Goal: Transaction & Acquisition: Purchase product/service

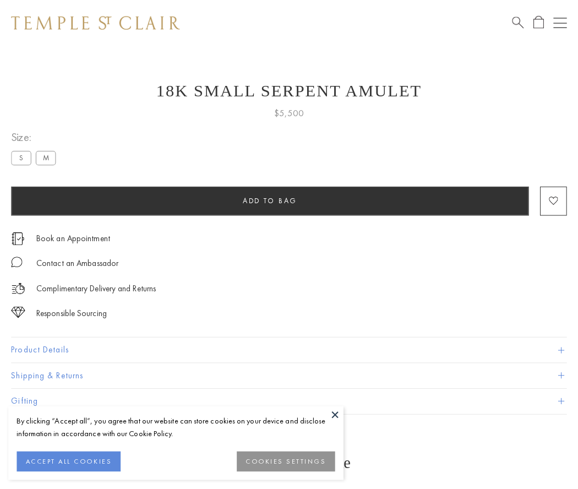
scroll to position [4, 0]
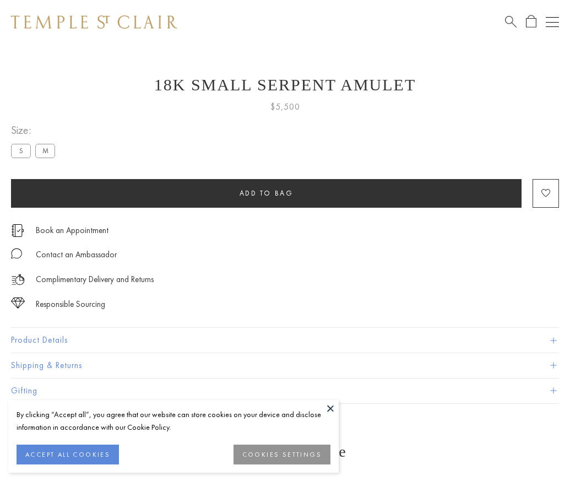
click at [266, 193] on span "Add to bag" at bounding box center [267, 192] width 54 height 9
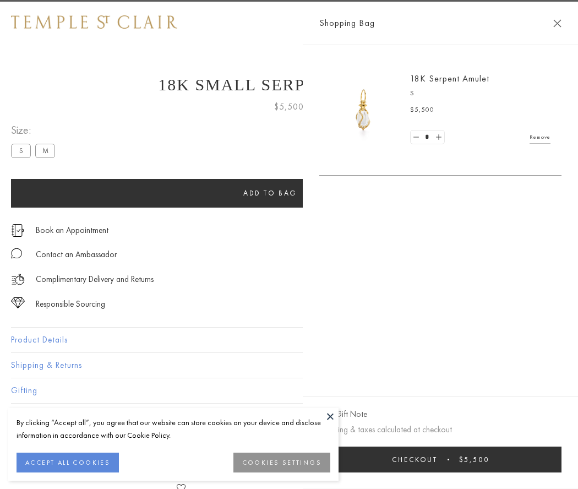
click at [443, 459] on button "Checkout $5,500" at bounding box center [440, 460] width 242 height 26
